Goal: Transaction & Acquisition: Purchase product/service

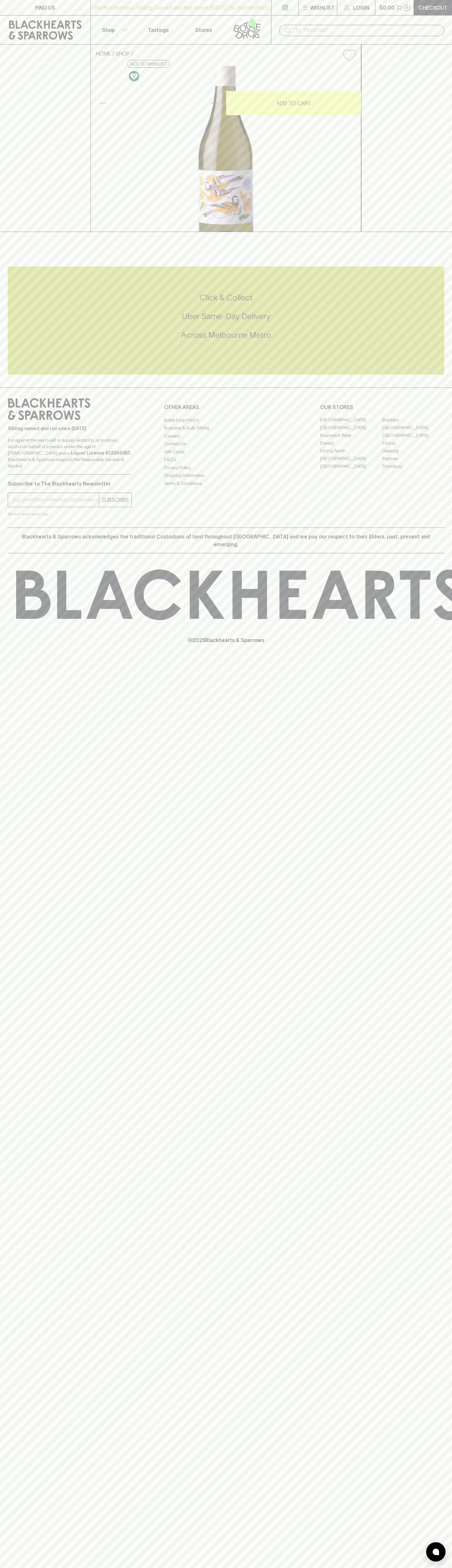
click at [401, 16] on div "​" at bounding box center [361, 30] width 181 height 29
click at [448, 909] on div "FIND US | No Bad Bottles | Sibling Owned and Run Since 2006 | No Bad Bottles | …" at bounding box center [226, 784] width 452 height 1568
click at [52, 1567] on html "FIND US | No Bad Bottles | Sibling Owned and Run Since 2006 | No Bad Bottles | …" at bounding box center [226, 784] width 452 height 1568
click at [17, 1143] on div "FIND US | No Bad Bottles | Sibling Owned and Run Since 2006 | No Bad Bottles | …" at bounding box center [226, 784] width 452 height 1568
